Goal: Task Accomplishment & Management: Use online tool/utility

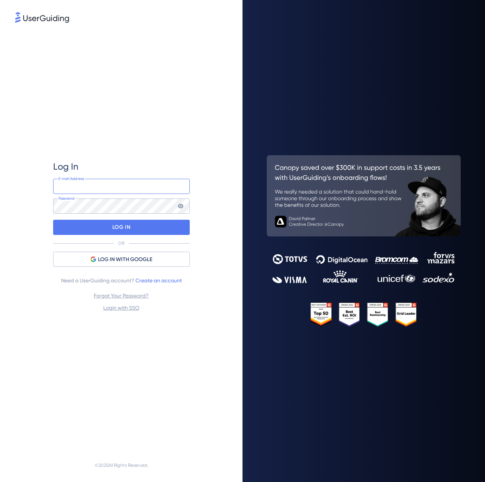
click at [102, 183] on input "email" at bounding box center [121, 186] width 137 height 15
type input "[EMAIL_ADDRESS][PERSON_NAME][DOMAIN_NAME]"
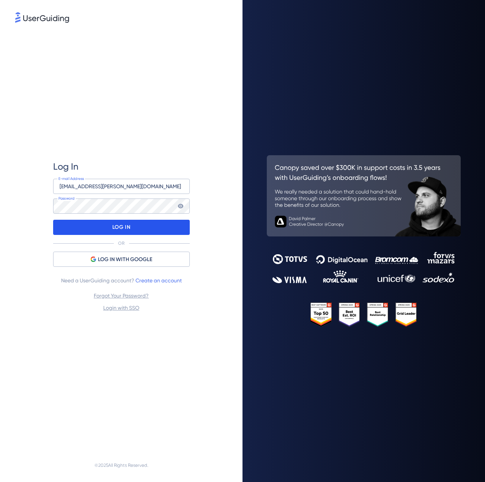
click at [132, 222] on div "LOG IN" at bounding box center [121, 227] width 137 height 15
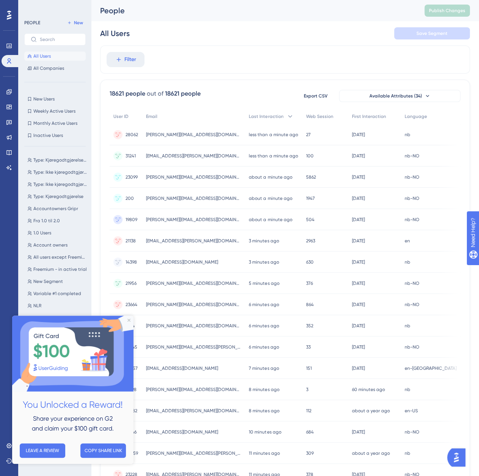
drag, startPoint x: 217, startPoint y: 83, endPoint x: 179, endPoint y: 375, distance: 293.4
click at [193, 256] on div "18621 people out of 18621 people Export CSV Available Attributes (34) User ID E…" at bounding box center [285, 331] width 370 height 503
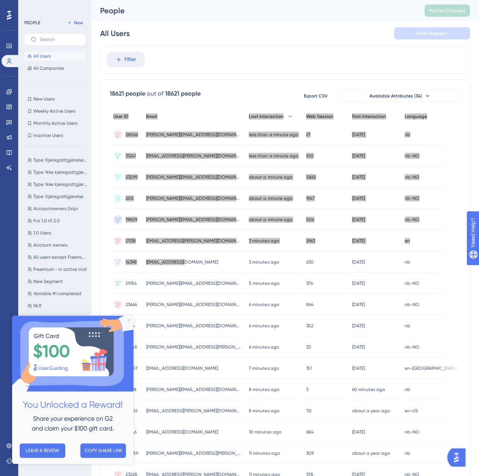
click at [129, 320] on icon "Close Preview" at bounding box center [128, 320] width 3 height 3
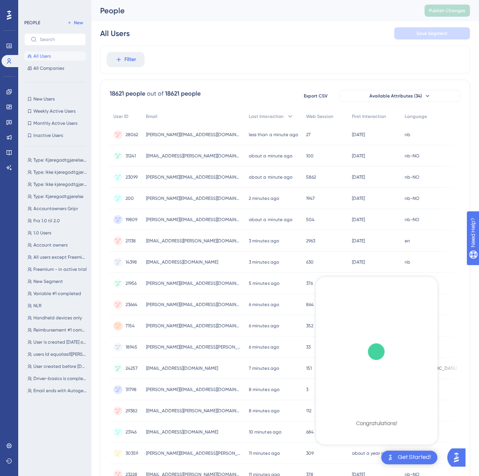
click at [362, 352] on icon "checklist loading" at bounding box center [377, 349] width 114 height 114
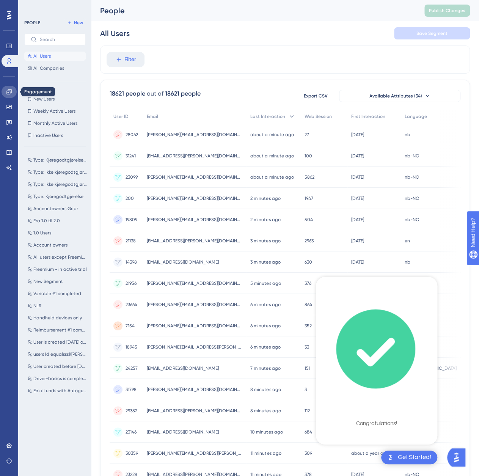
click at [8, 94] on icon at bounding box center [9, 92] width 6 height 6
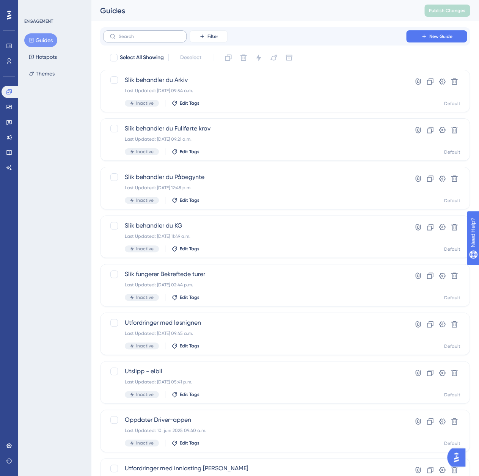
click at [154, 41] on label at bounding box center [144, 36] width 83 height 12
click at [154, 39] on input "text" at bounding box center [149, 36] width 61 height 5
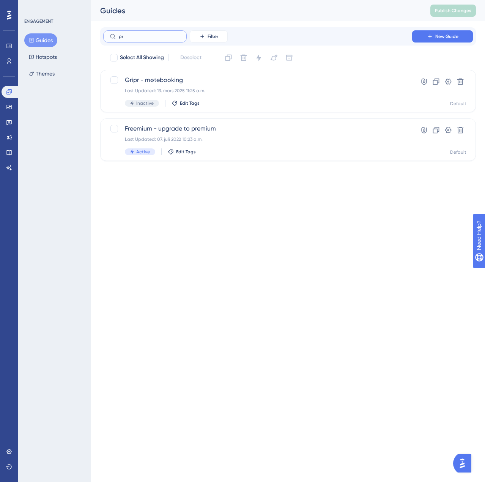
type input "pro"
checkbox input "true"
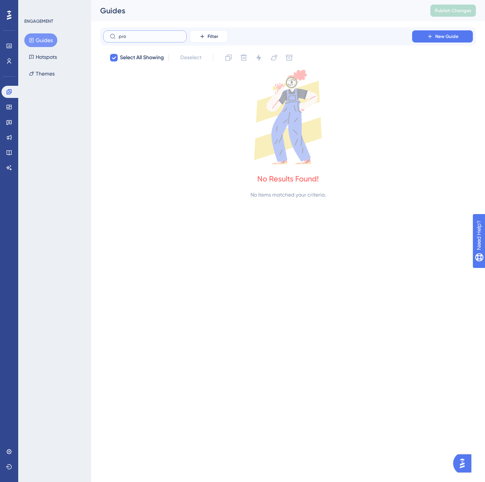
type input "pr"
checkbox input "false"
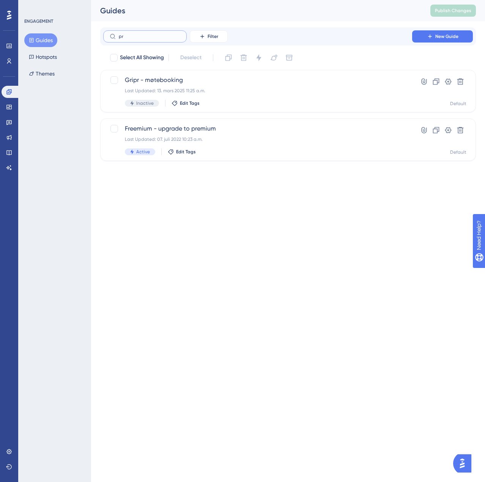
type input "p"
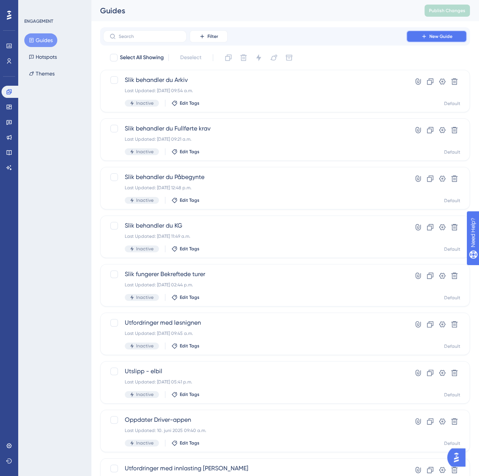
click at [448, 35] on span "New Guide" at bounding box center [441, 36] width 23 height 6
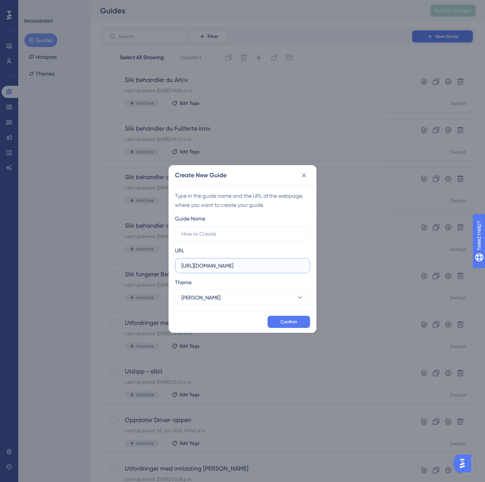
click at [230, 266] on input "https://app.autogear.com" at bounding box center [242, 265] width 122 height 8
paste input "/dashboard/projects"
type input "https://app.autogear.com/dashboard/projects"
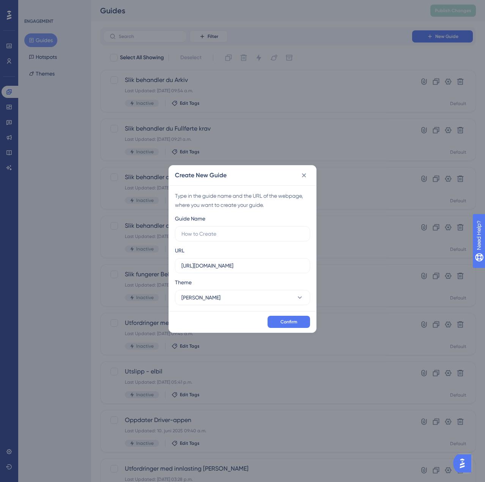
click at [235, 248] on div "URL https://app.autogear.com/dashboard/projects" at bounding box center [242, 259] width 135 height 27
click at [222, 231] on input "text" at bounding box center [242, 234] width 122 height 8
type input "Prosjekt pop-up NLR"
click at [291, 321] on span "Confirm" at bounding box center [288, 322] width 17 height 6
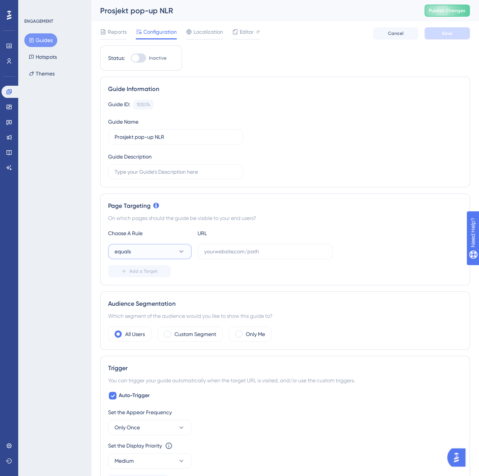
click at [173, 256] on button "equals" at bounding box center [149, 251] width 83 height 15
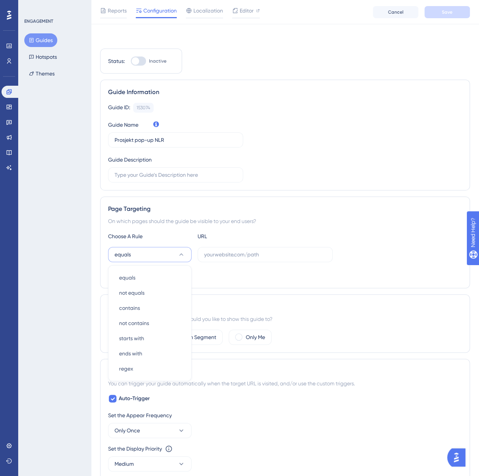
scroll to position [81, 0]
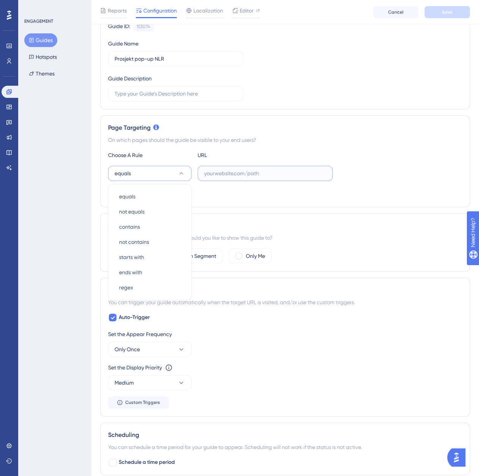
click at [216, 170] on input "text" at bounding box center [265, 173] width 122 height 8
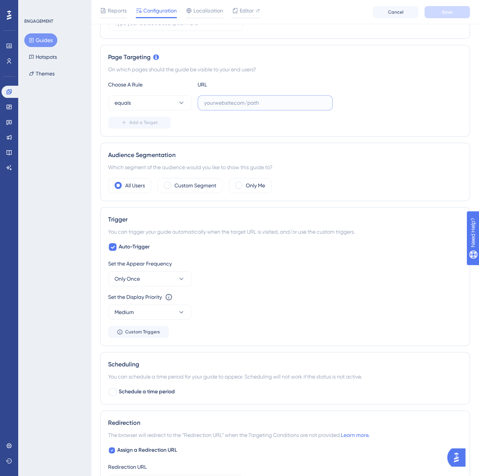
scroll to position [190, 0]
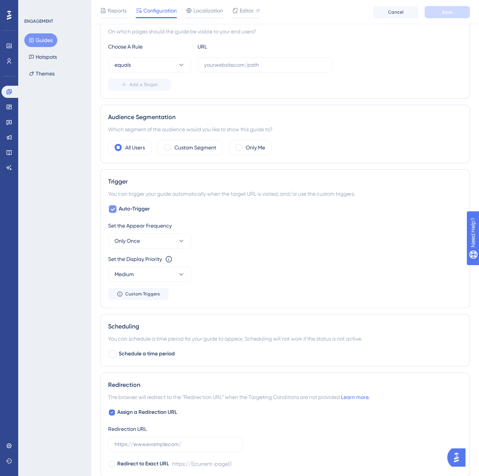
click at [115, 211] on div at bounding box center [112, 209] width 9 height 9
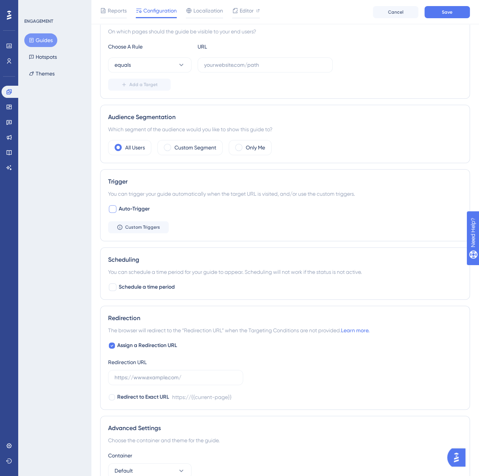
click at [115, 211] on div at bounding box center [113, 209] width 8 height 8
checkbox input "true"
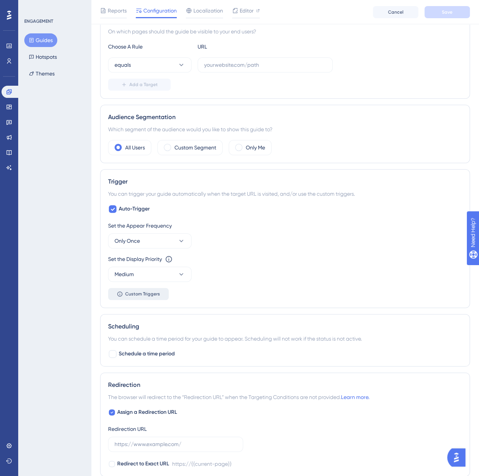
click at [155, 298] on button "Custom Triggers" at bounding box center [138, 294] width 61 height 12
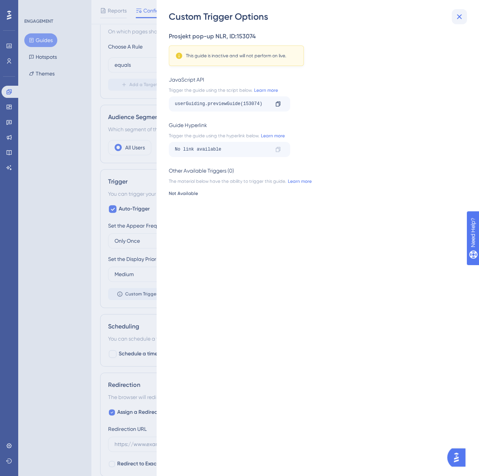
click at [458, 13] on icon at bounding box center [459, 16] width 9 height 9
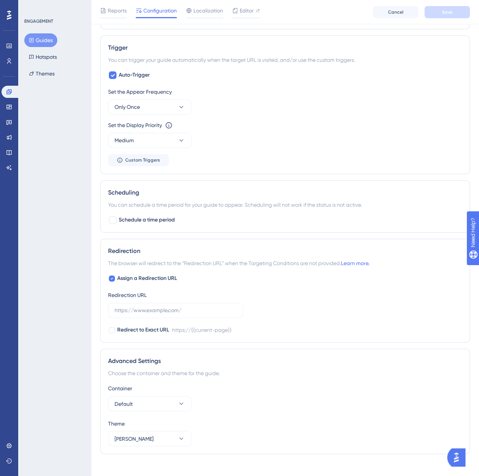
scroll to position [329, 0]
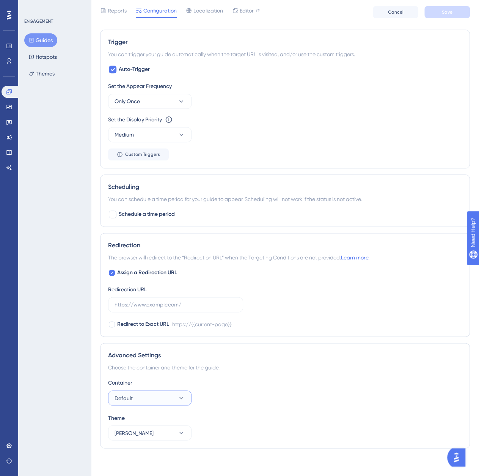
click at [173, 395] on button "Default" at bounding box center [149, 397] width 83 height 15
click at [231, 390] on div "Container Default Default Default" at bounding box center [285, 391] width 354 height 27
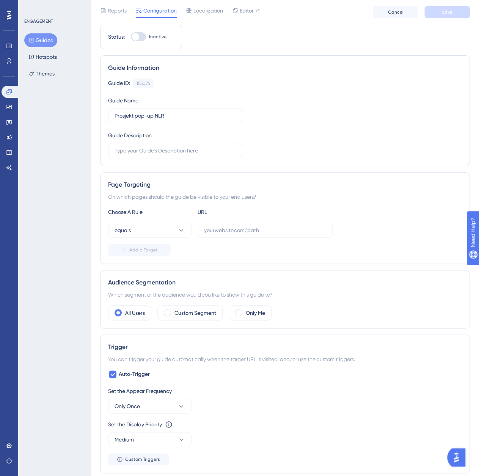
scroll to position [0, 0]
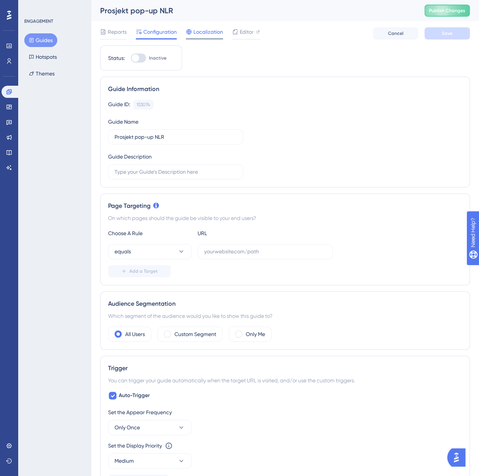
click at [210, 32] on span "Localization" at bounding box center [209, 31] width 30 height 9
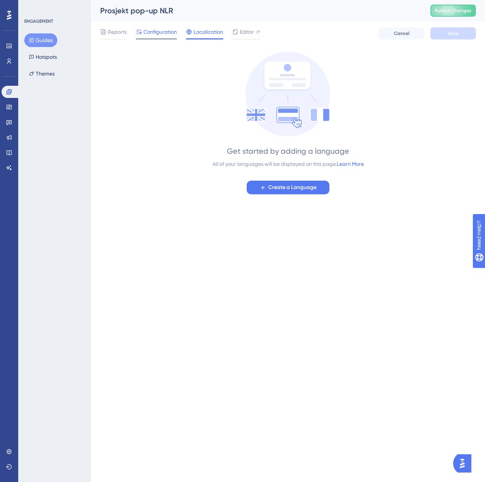
click at [164, 31] on span "Configuration" at bounding box center [159, 31] width 33 height 9
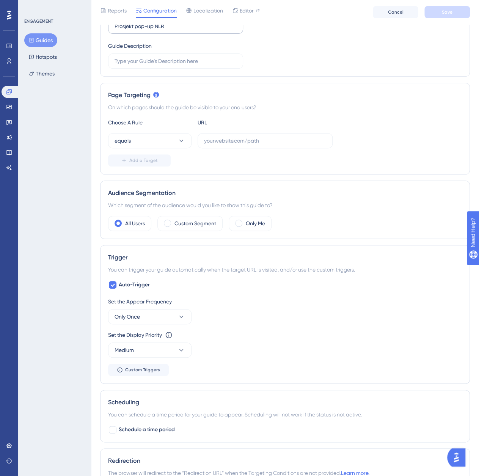
scroll to position [152, 0]
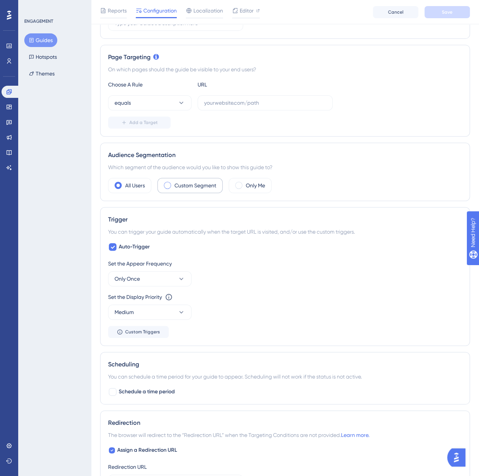
click at [194, 184] on label "Custom Segment" at bounding box center [196, 185] width 42 height 9
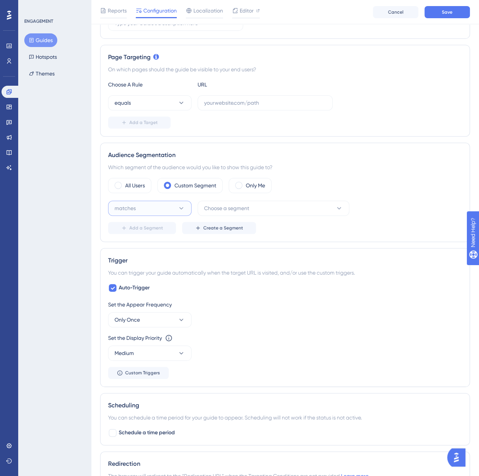
click at [169, 210] on button "matches" at bounding box center [149, 208] width 83 height 15
click at [164, 232] on div "matches matches" at bounding box center [149, 231] width 61 height 15
click at [238, 202] on button "Choose a segment" at bounding box center [274, 208] width 152 height 15
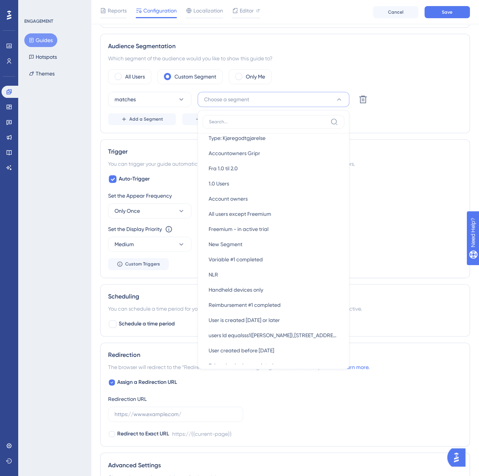
scroll to position [142, 0]
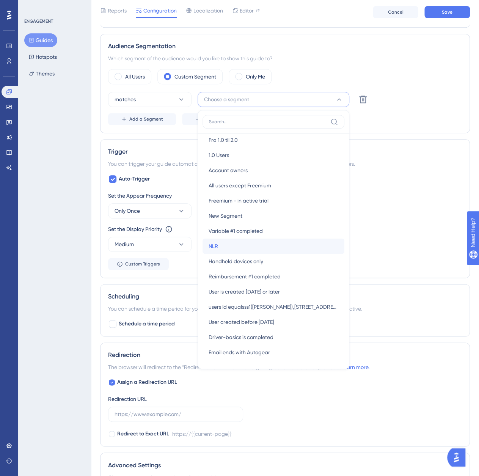
click at [242, 243] on div "NLR NLR" at bounding box center [274, 246] width 130 height 15
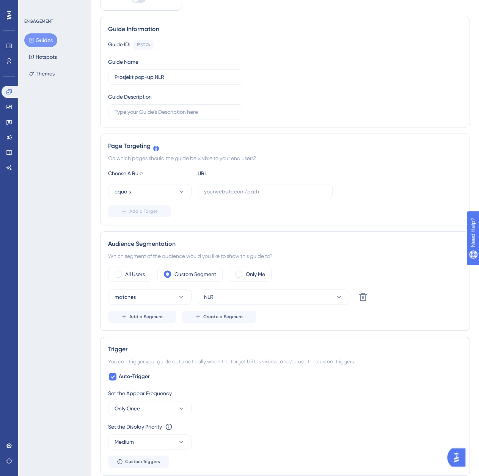
scroll to position [0, 0]
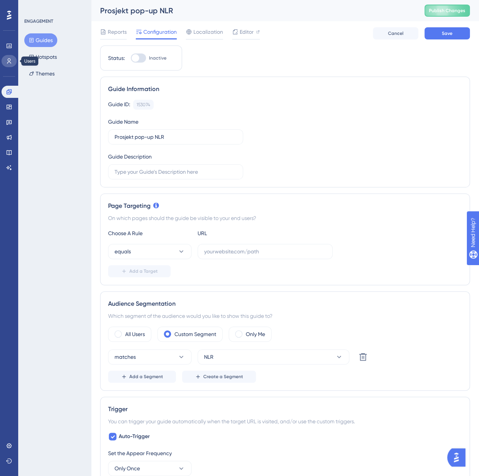
click at [8, 63] on icon at bounding box center [9, 60] width 4 height 5
click at [235, 257] on label at bounding box center [265, 251] width 135 height 15
click at [235, 256] on input "text" at bounding box center [265, 251] width 122 height 8
click at [233, 251] on input "text" at bounding box center [265, 251] width 122 height 8
paste input "https://app.autogear.com/dashboard/projects"
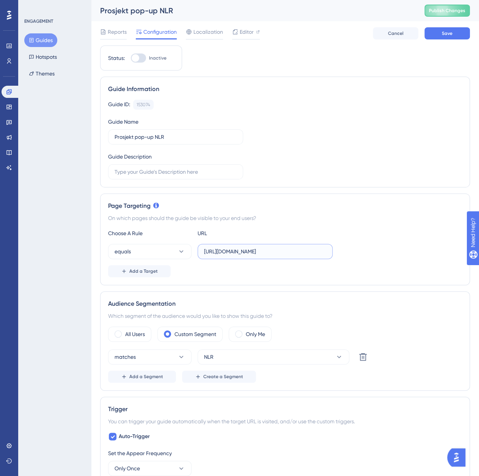
type input "https://app.autogear.com/dashboard/projects"
click at [266, 224] on div "Page Targeting On which pages should the guide be visible to your end users? Ch…" at bounding box center [285, 240] width 370 height 92
click at [447, 31] on span "Save" at bounding box center [447, 33] width 11 height 6
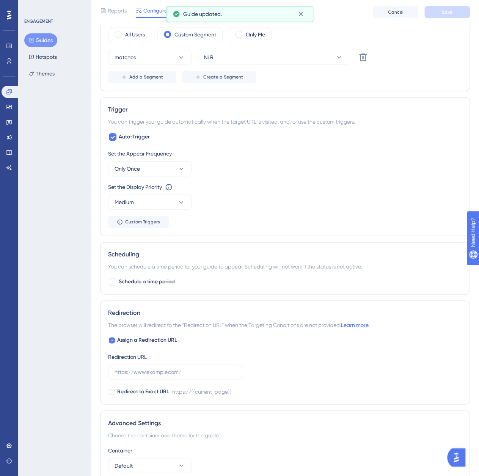
scroll to position [304, 0]
click at [146, 166] on button "Only Once" at bounding box center [149, 168] width 83 height 15
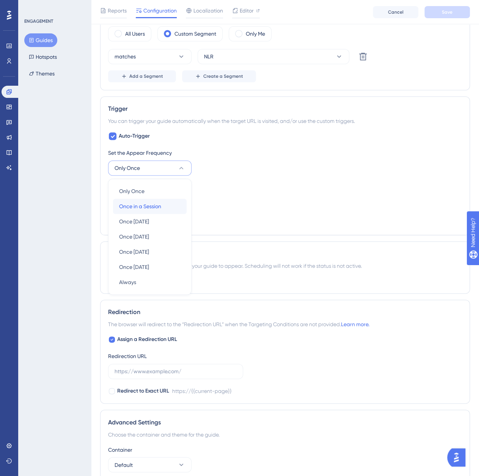
click at [151, 205] on span "Once in a Session" at bounding box center [140, 206] width 42 height 9
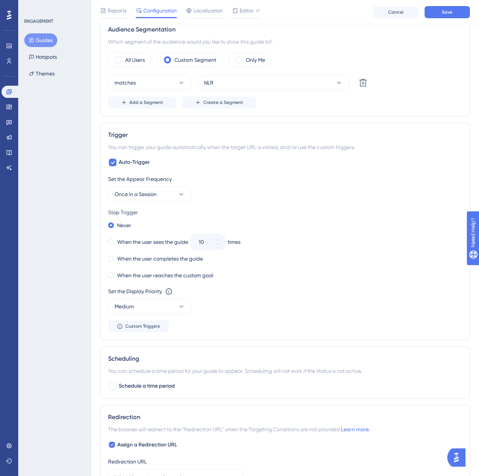
scroll to position [266, 0]
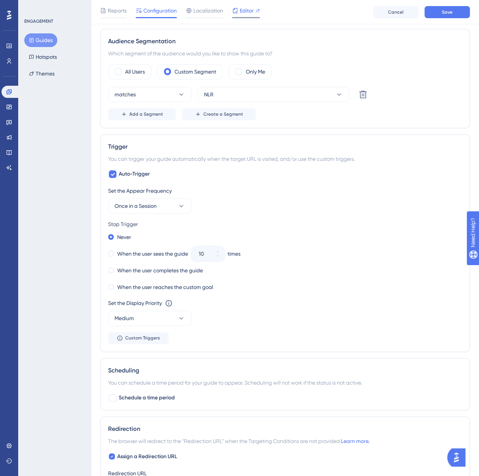
click at [242, 13] on span "Editor" at bounding box center [247, 10] width 14 height 9
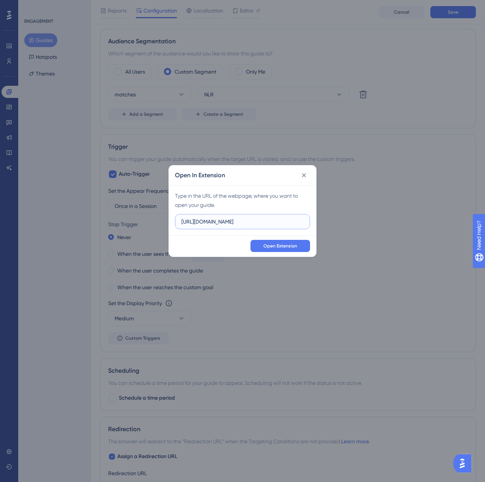
drag, startPoint x: 260, startPoint y: 220, endPoint x: 123, endPoint y: 225, distance: 137.4
click at [123, 225] on div "Open In Extension Type in the URL of the webpage, where you want to open your g…" at bounding box center [242, 241] width 485 height 482
paste input "/dashboard/projects"
type input "https://app.autogear.com/dashboard/projects"
click at [294, 249] on button "Open Extension" at bounding box center [280, 246] width 60 height 12
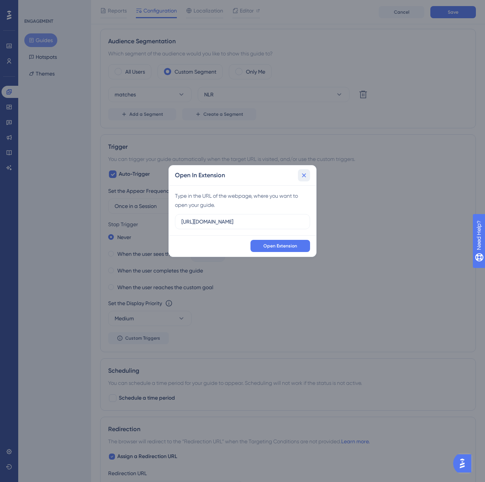
click at [304, 174] on icon at bounding box center [304, 176] width 8 height 8
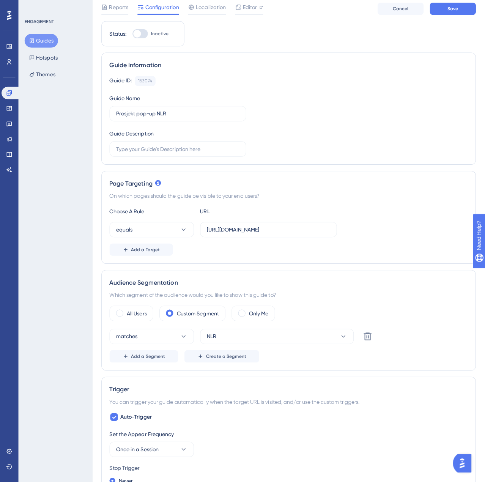
scroll to position [0, 0]
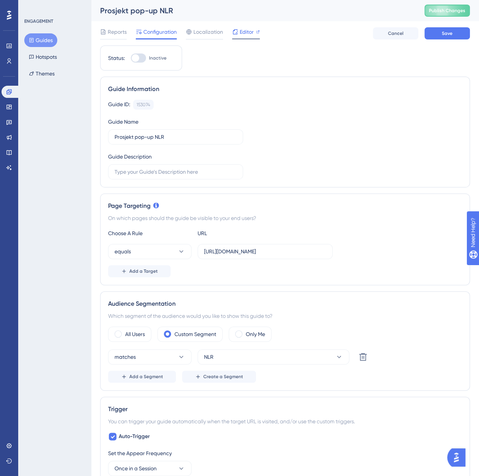
click at [241, 28] on span "Editor" at bounding box center [247, 31] width 14 height 9
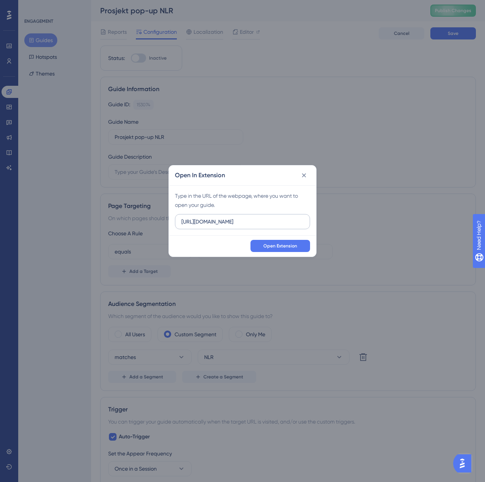
click at [277, 224] on input "https://app.autogear.com" at bounding box center [242, 221] width 122 height 8
click at [302, 174] on icon at bounding box center [304, 176] width 8 height 8
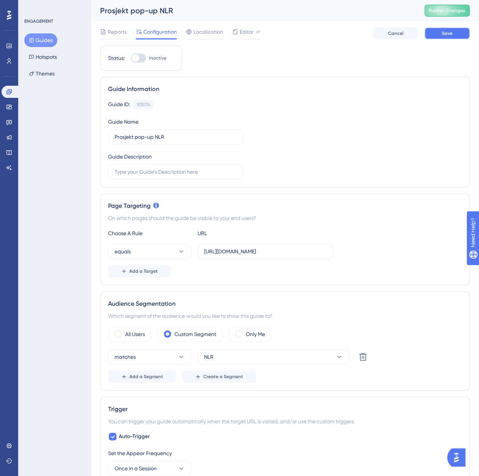
click at [453, 38] on button "Save" at bounding box center [448, 33] width 46 height 12
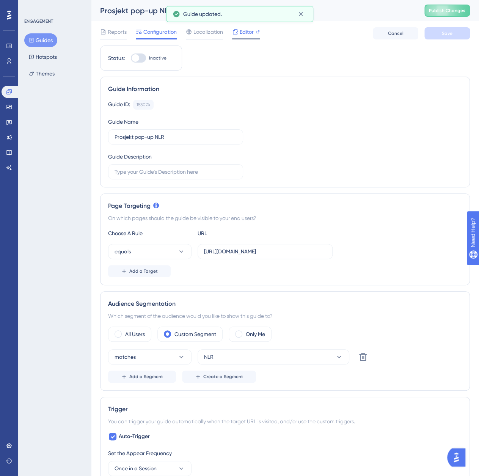
click at [239, 32] on div "Editor" at bounding box center [246, 31] width 28 height 9
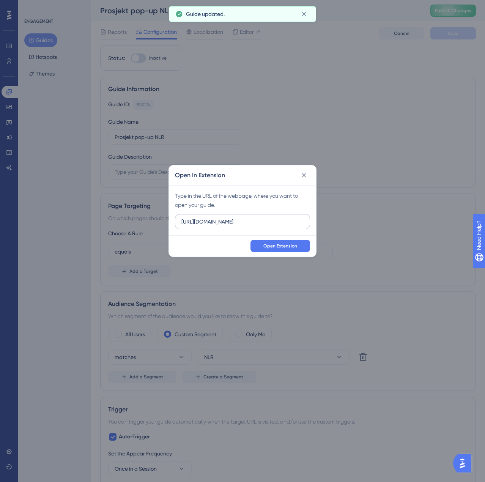
click at [274, 227] on label "https://app.autogear.com" at bounding box center [242, 221] width 135 height 15
click at [274, 226] on input "https://app.autogear.com" at bounding box center [242, 221] width 122 height 8
click at [274, 227] on label "https://app.autogear.com" at bounding box center [242, 221] width 135 height 15
click at [274, 226] on input "https://app.autogear.com" at bounding box center [242, 221] width 122 height 8
click at [274, 227] on label "https://app.autogear.com" at bounding box center [242, 221] width 135 height 15
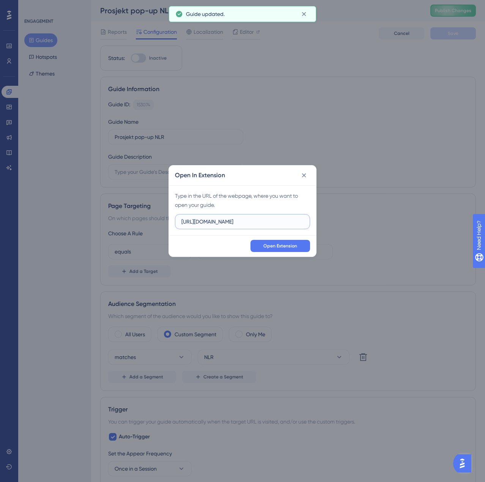
click at [274, 226] on input "https://app.autogear.com" at bounding box center [242, 221] width 122 height 8
paste input "https://app.autogear.com/dashboard/projects"
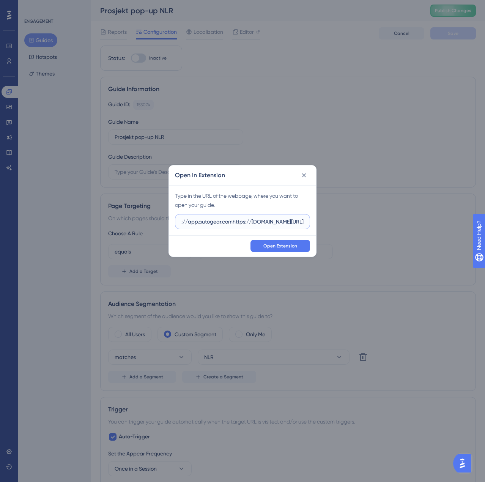
type input "https://app.autogear.comhttps://app.autogear.com/dashboard/projects"
click at [263, 226] on label "https://app.autogear.comhttps://app.autogear.com/dashboard/projects" at bounding box center [242, 221] width 135 height 15
click at [263, 226] on input "https://app.autogear.comhttps://app.autogear.com/dashboard/projects" at bounding box center [242, 221] width 122 height 8
paste input "https://app.autogear.com/dashboard/projects"
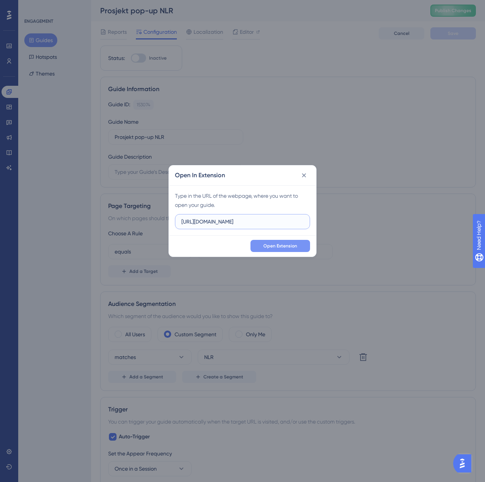
type input "https://app.autogear.com/dashboard/projects"
click at [272, 247] on span "Open Extension" at bounding box center [280, 246] width 34 height 6
click at [302, 176] on icon at bounding box center [304, 176] width 8 height 8
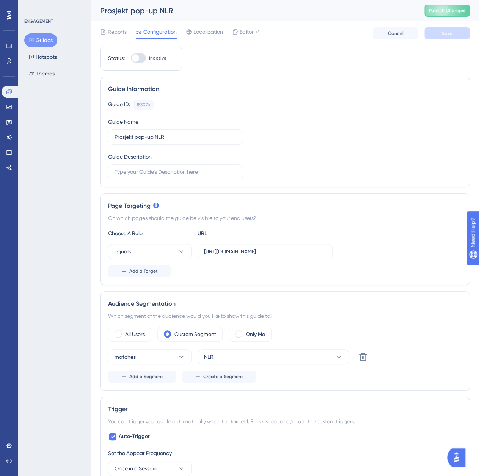
click at [143, 58] on div at bounding box center [138, 58] width 15 height 9
click at [131, 58] on input "Inactive" at bounding box center [131, 58] width 0 height 0
checkbox input "true"
click at [445, 36] on span "Save" at bounding box center [447, 33] width 11 height 6
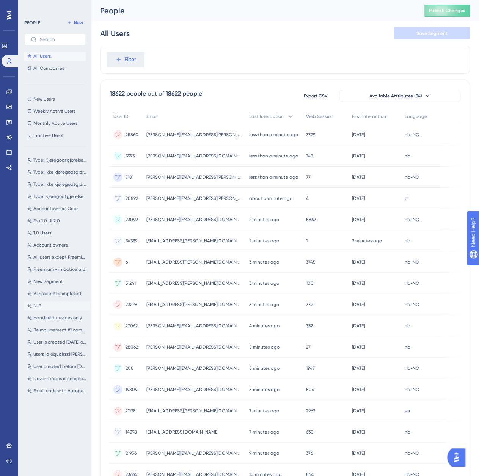
click at [42, 308] on button "NLR NLR" at bounding box center [57, 305] width 66 height 9
